Goal: Task Accomplishment & Management: Manage account settings

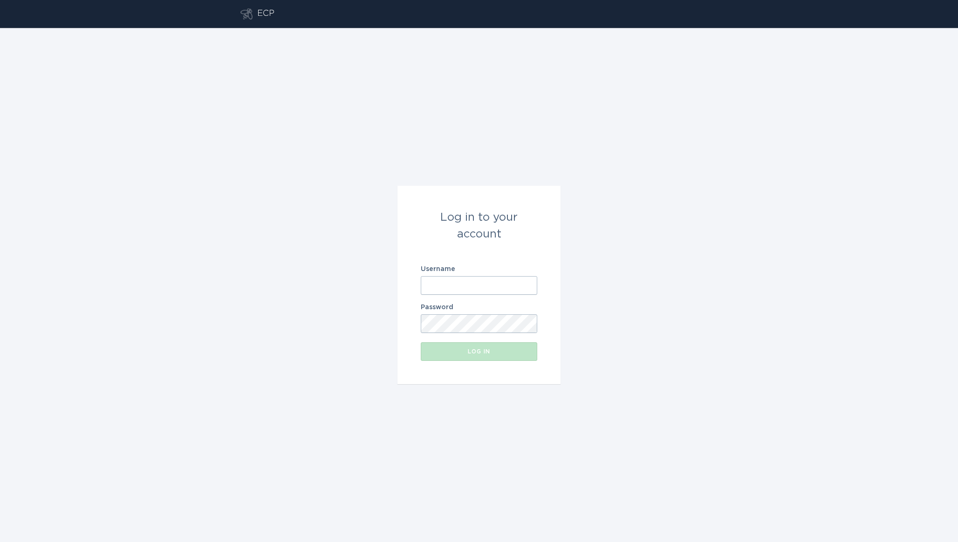
type input "[EMAIL_ADDRESS][DOMAIN_NAME]"
click at [475, 352] on div "Log in" at bounding box center [478, 352] width 107 height 6
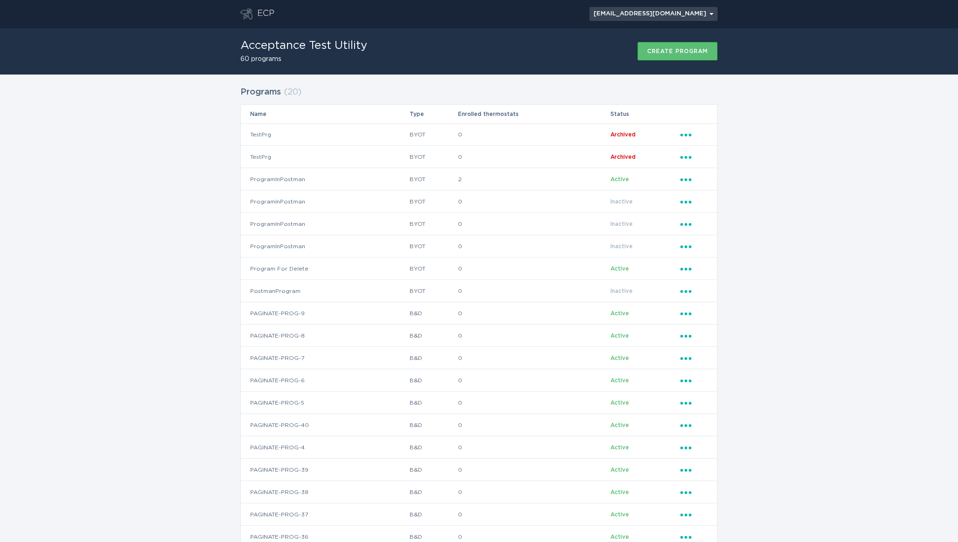
click at [712, 8] on button "[EMAIL_ADDRESS][DOMAIN_NAME] Chevron" at bounding box center [653, 14] width 128 height 14
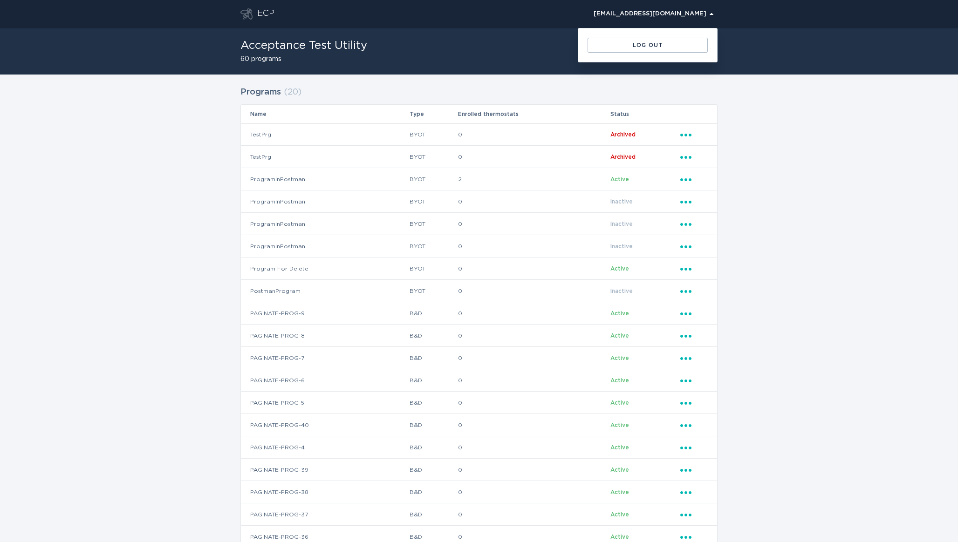
click at [816, 132] on div "Programs ( 20 ) Name Type Enrolled thermostats Status TestPrg BYOT 0 Archived E…" at bounding box center [479, 335] width 958 height 520
